Goal: Task Accomplishment & Management: Complete application form

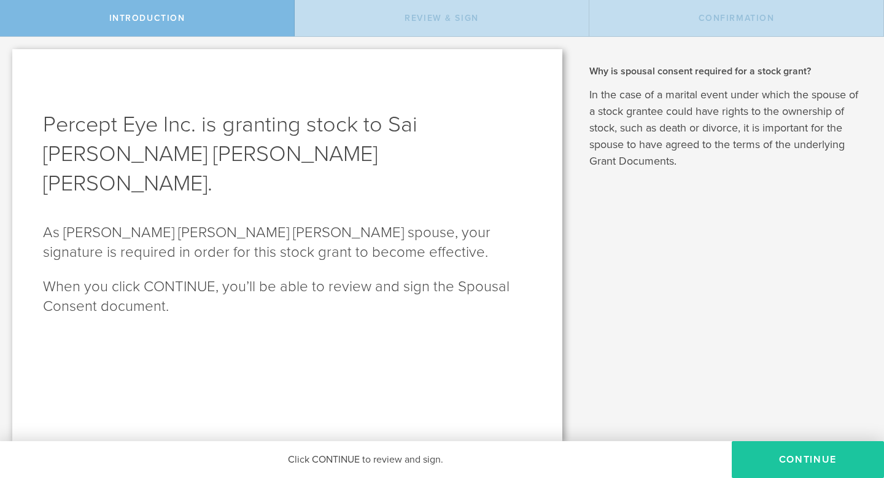
click at [834, 454] on button "CONTINUE" at bounding box center [808, 459] width 152 height 37
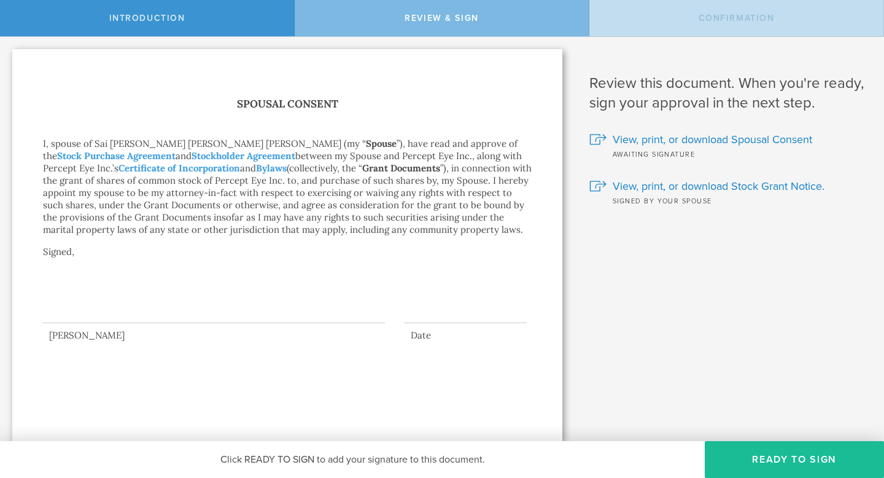
click at [228, 313] on div at bounding box center [214, 298] width 342 height 49
drag, startPoint x: 158, startPoint y: 321, endPoint x: 203, endPoint y: 299, distance: 49.7
click at [198, 299] on div at bounding box center [214, 298] width 342 height 49
click at [797, 474] on button "Ready to Sign" at bounding box center [794, 459] width 179 height 37
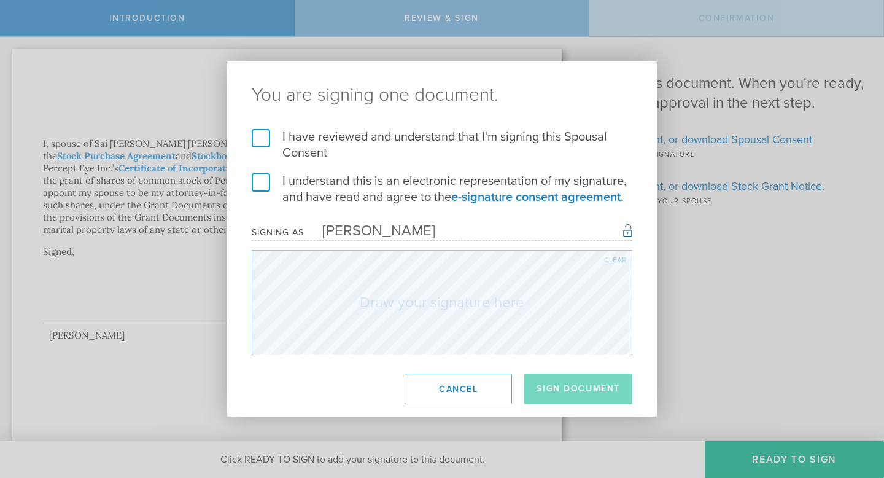
click at [261, 137] on label "I have reviewed and understand that I'm signing this Spousal Consent" at bounding box center [442, 145] width 381 height 32
click at [0, 0] on input "I have reviewed and understand that I'm signing this Spousal Consent" at bounding box center [0, 0] width 0 height 0
click at [261, 181] on label "I understand this is an electronic representation of my signature, and have rea…" at bounding box center [442, 189] width 381 height 32
click at [0, 0] on input "I understand this is an electronic representation of my signature, and have rea…" at bounding box center [0, 0] width 0 height 0
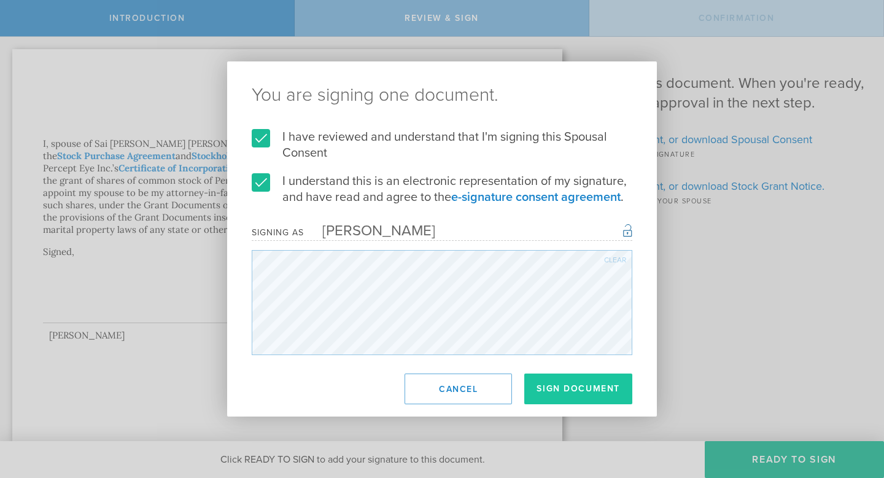
click at [544, 386] on button "Sign Document" at bounding box center [579, 388] width 108 height 31
